Goal: Transaction & Acquisition: Obtain resource

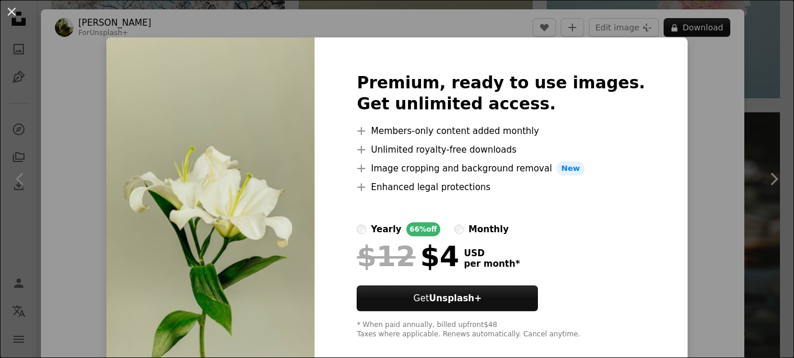
scroll to position [90, 0]
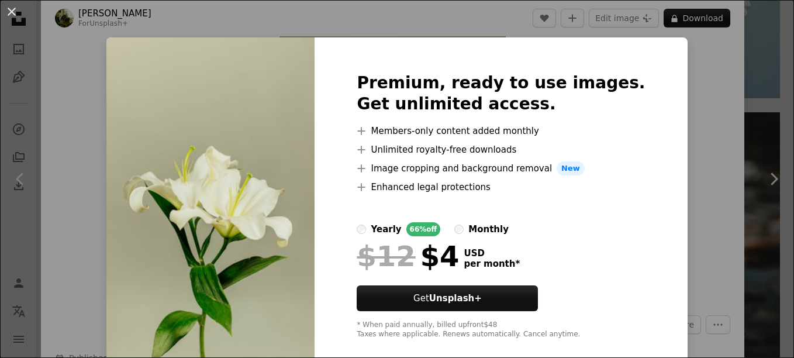
click at [359, 18] on div "An X shape Premium, ready to use images. Get unlimited access. A plus sign Memb…" at bounding box center [397, 179] width 794 height 358
